Goal: Check status: Check status

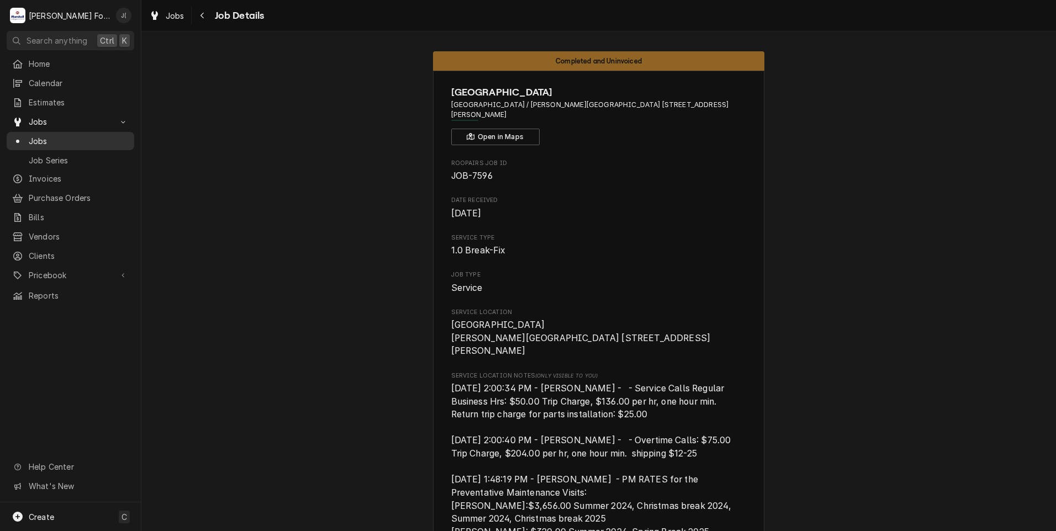
click at [67, 135] on span "Jobs" at bounding box center [79, 141] width 100 height 12
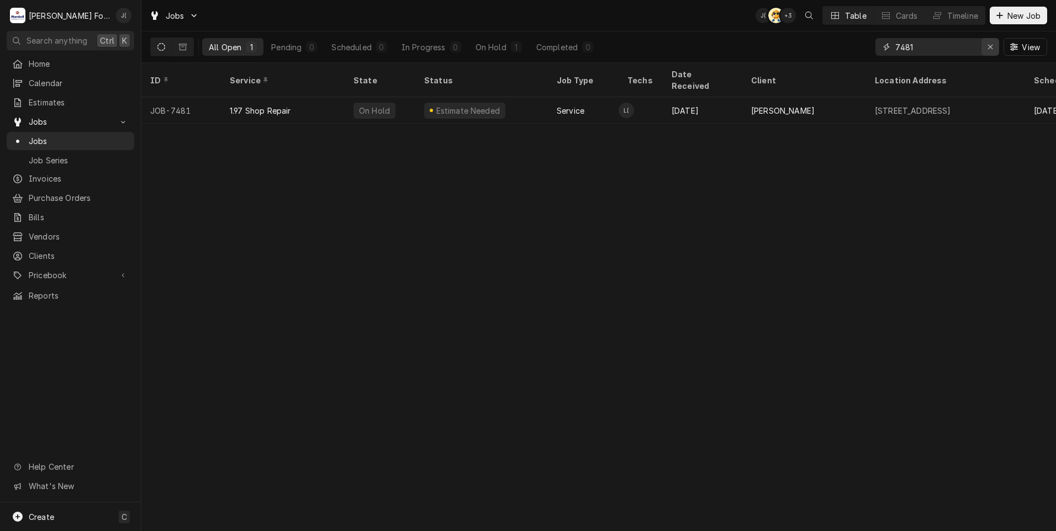
click at [994, 53] on button "Erase input" at bounding box center [990, 47] width 18 height 18
click at [963, 46] on input "Dynamic Content Wrapper" at bounding box center [947, 47] width 104 height 18
type input "7544"
click at [993, 49] on icon "Erase input" at bounding box center [990, 47] width 6 height 8
click at [974, 46] on input "Dynamic Content Wrapper" at bounding box center [947, 47] width 104 height 18
